Goal: Information Seeking & Learning: Learn about a topic

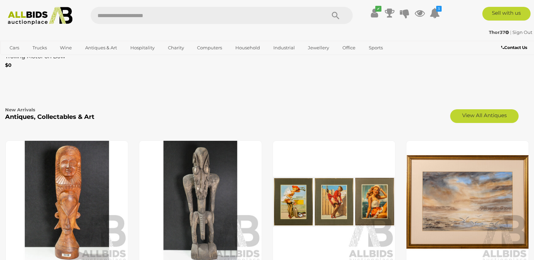
scroll to position [1077, 0]
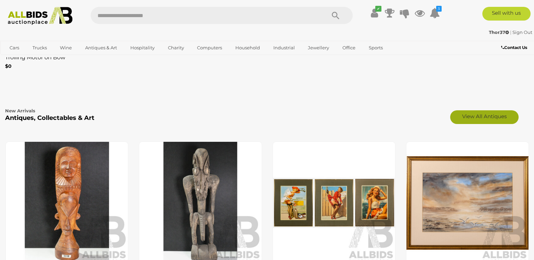
click at [480, 110] on link "View All Antiques" at bounding box center [484, 117] width 68 height 14
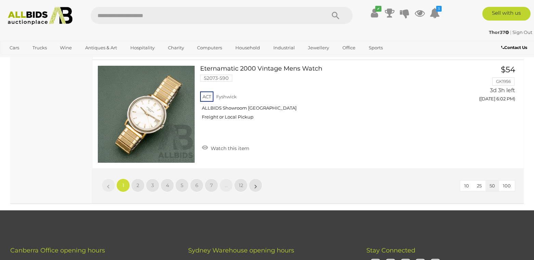
scroll to position [5502, 0]
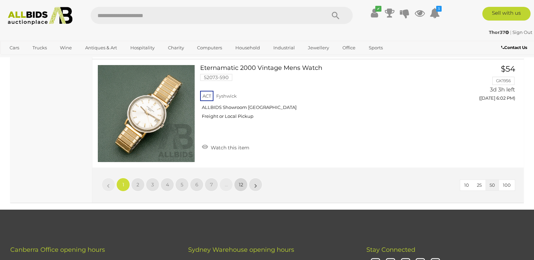
click at [236, 178] on link "12" at bounding box center [241, 185] width 14 height 14
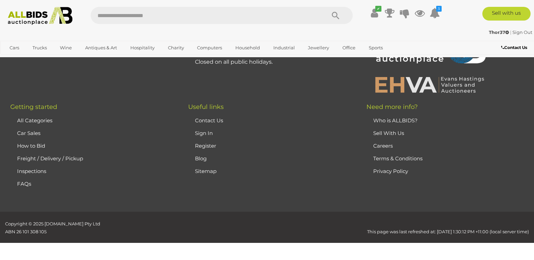
scroll to position [143, 0]
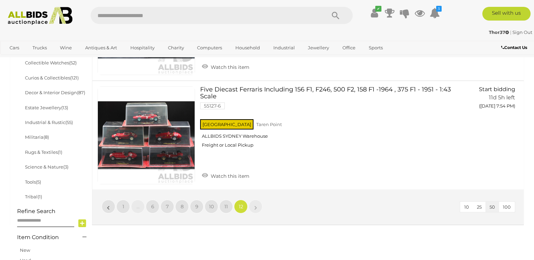
scroll to position [339, 0]
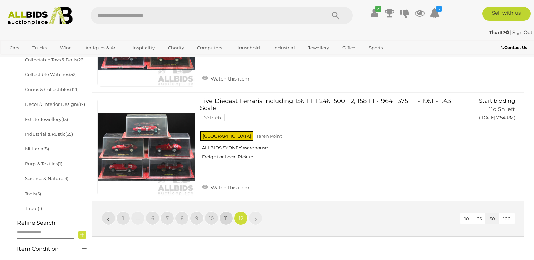
click at [226, 215] on span "11" at bounding box center [225, 218] width 3 height 6
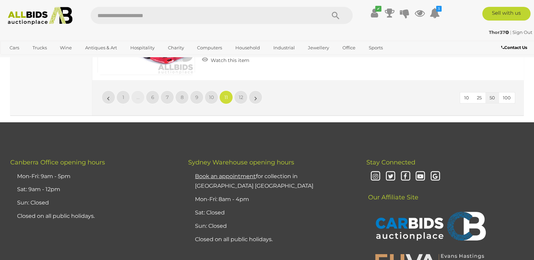
scroll to position [5576, 0]
click at [207, 96] on link "10" at bounding box center [212, 97] width 14 height 14
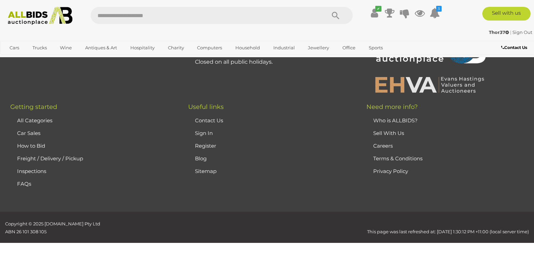
scroll to position [143, 0]
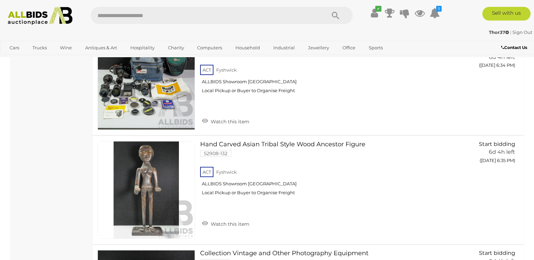
scroll to position [2731, 0]
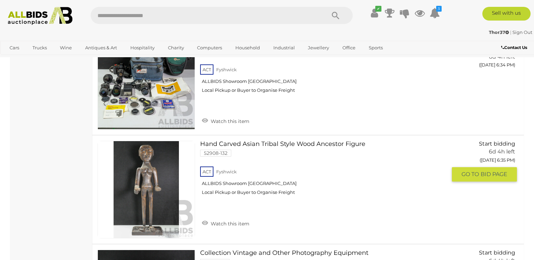
click at [155, 180] on img at bounding box center [146, 189] width 97 height 97
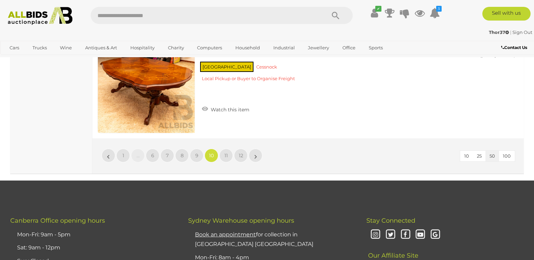
scroll to position [5564, 0]
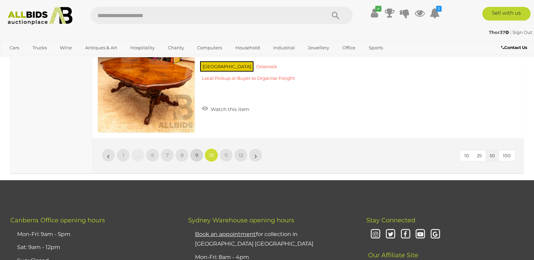
click at [196, 148] on link "9" at bounding box center [197, 155] width 14 height 14
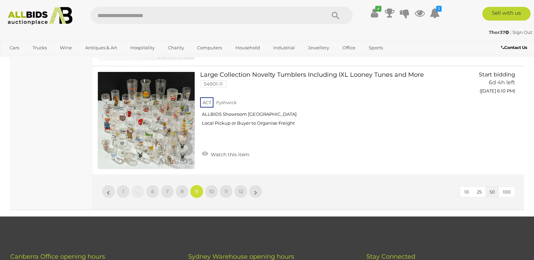
scroll to position [5549, 0]
click at [176, 184] on link "8" at bounding box center [182, 191] width 14 height 14
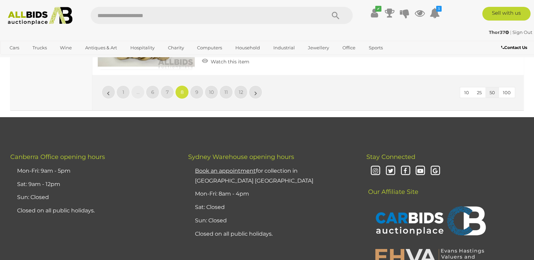
scroll to position [5588, 0]
click at [167, 93] on link "7" at bounding box center [167, 92] width 14 height 14
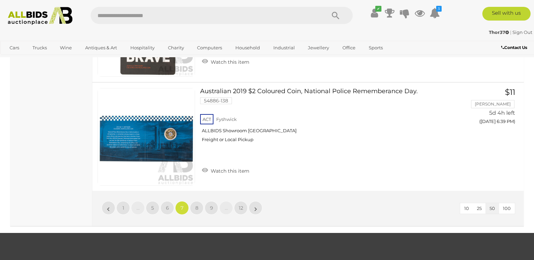
scroll to position [5508, 0]
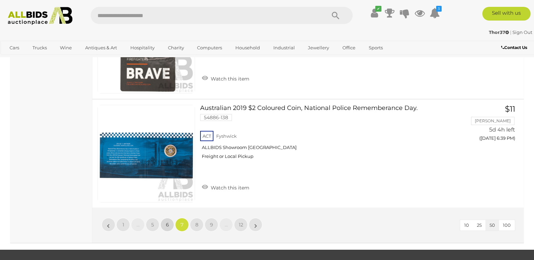
click at [165, 218] on link "6" at bounding box center [167, 225] width 14 height 14
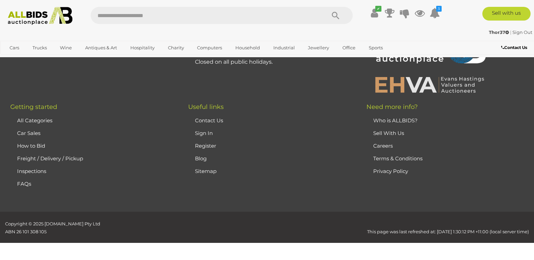
scroll to position [143, 0]
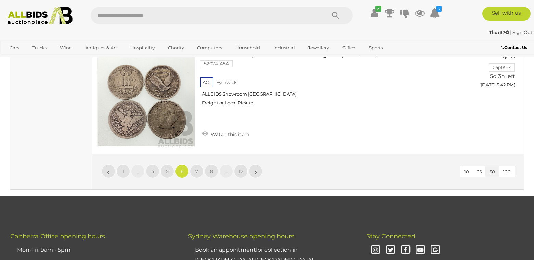
scroll to position [5568, 0]
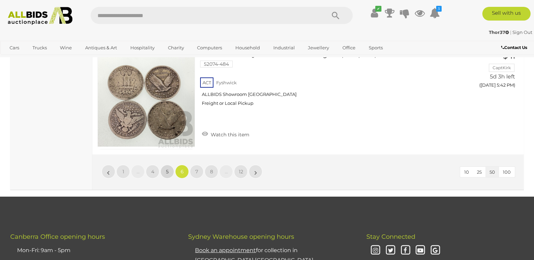
click at [170, 165] on link "5" at bounding box center [167, 172] width 14 height 14
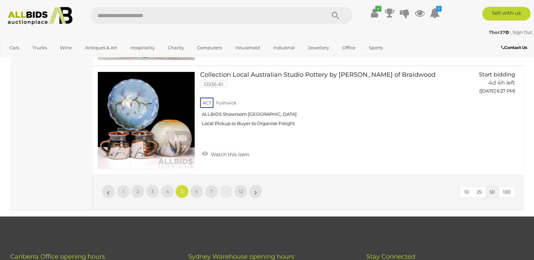
scroll to position [5543, 0]
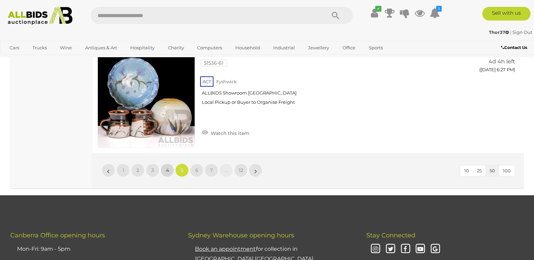
click at [170, 163] on link "4" at bounding box center [167, 170] width 14 height 14
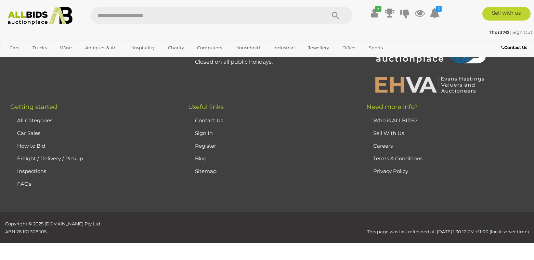
scroll to position [143, 0]
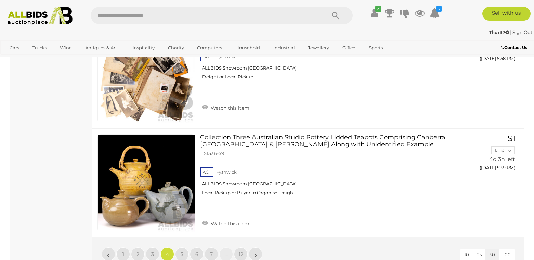
scroll to position [5475, 0]
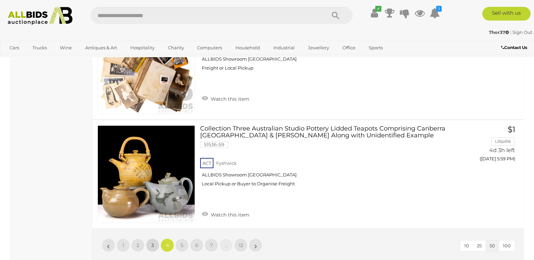
click at [151, 238] on link "3" at bounding box center [153, 245] width 14 height 14
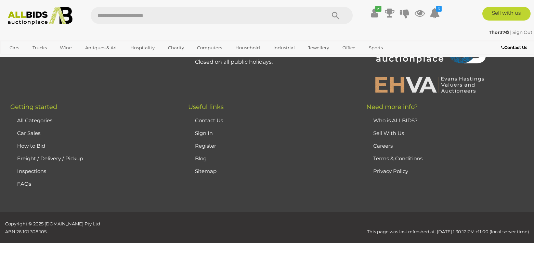
scroll to position [143, 0]
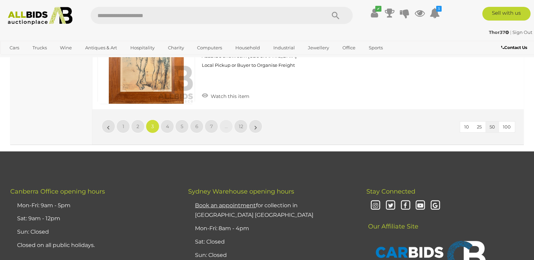
scroll to position [5551, 0]
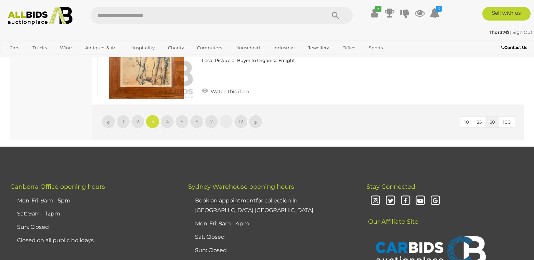
click at [134, 121] on link "2" at bounding box center [138, 122] width 14 height 14
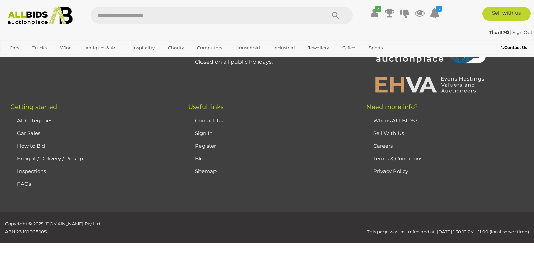
scroll to position [143, 0]
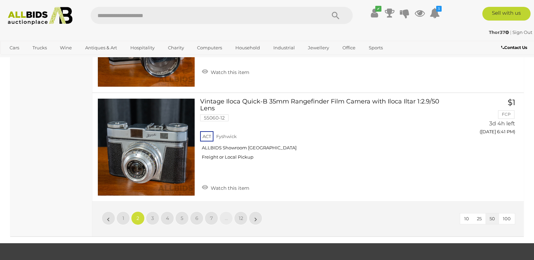
scroll to position [5457, 0]
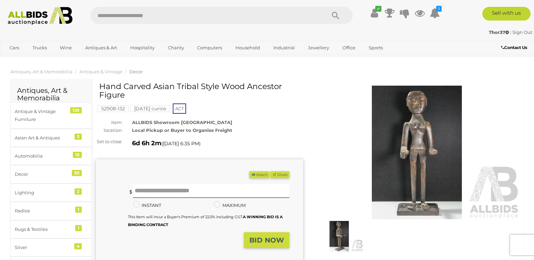
click at [414, 188] on img at bounding box center [416, 152] width 207 height 133
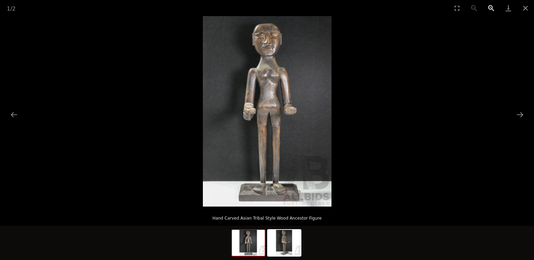
click at [494, 6] on button "Zoom in" at bounding box center [491, 8] width 17 height 16
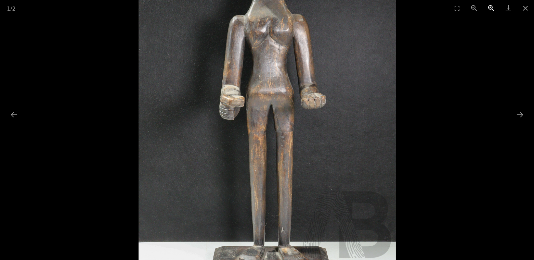
click at [494, 6] on button "Zoom in" at bounding box center [491, 8] width 17 height 16
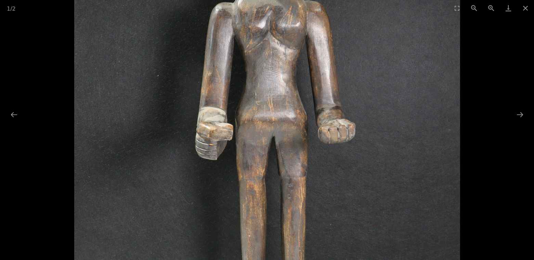
drag, startPoint x: 278, startPoint y: 38, endPoint x: 221, endPoint y: 74, distance: 67.0
click at [221, 72] on img at bounding box center [267, 132] width 386 height 571
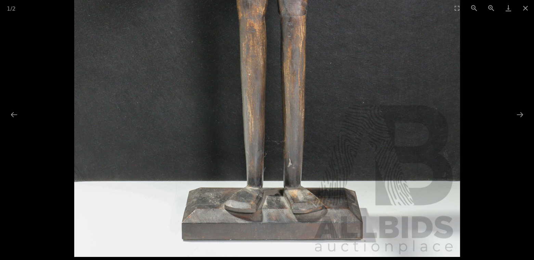
drag, startPoint x: 243, startPoint y: 186, endPoint x: 221, endPoint y: 15, distance: 172.4
click at [221, 15] on div "1 / 2 Hand Carved Asian Tribal Style Wood Ancestor Figure" at bounding box center [267, 130] width 534 height 260
